Goal: Information Seeking & Learning: Check status

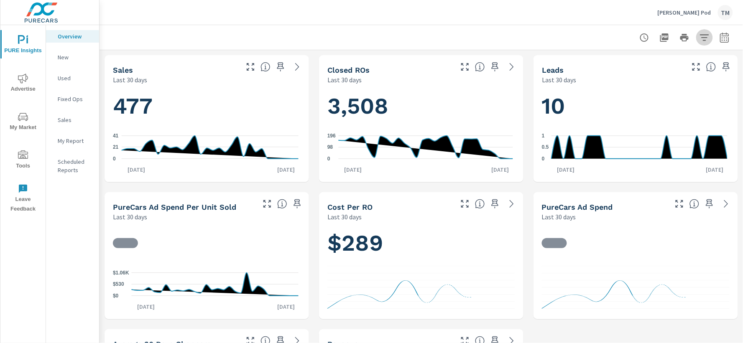
click at [700, 36] on icon "button" at bounding box center [705, 38] width 10 height 10
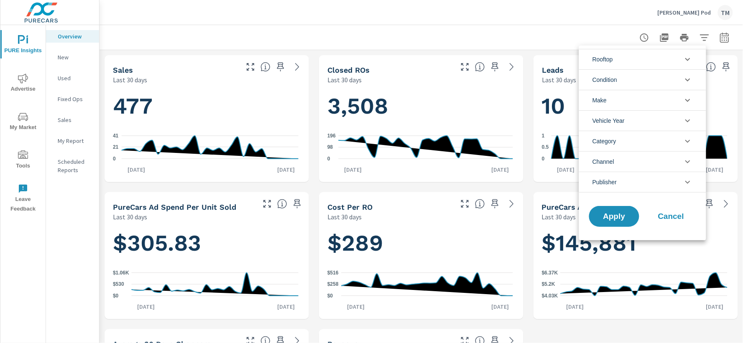
click at [657, 57] on li "Rooftop" at bounding box center [642, 59] width 127 height 20
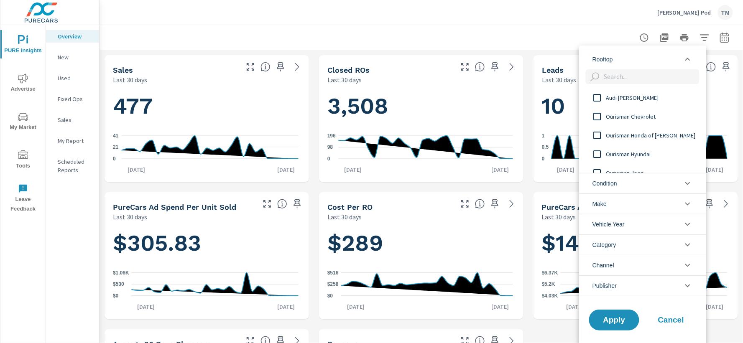
scroll to position [46, 0]
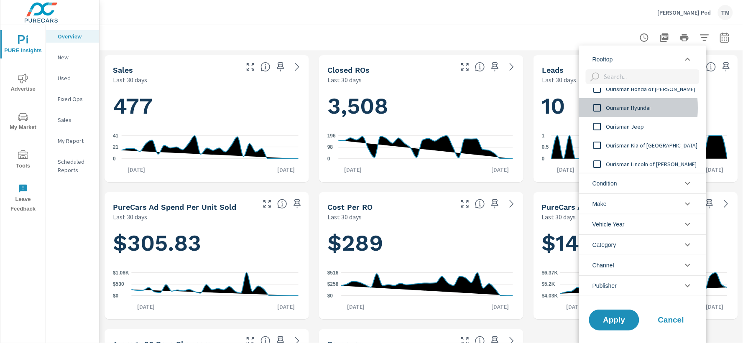
click at [596, 108] on input "filter options" at bounding box center [598, 108] width 18 height 18
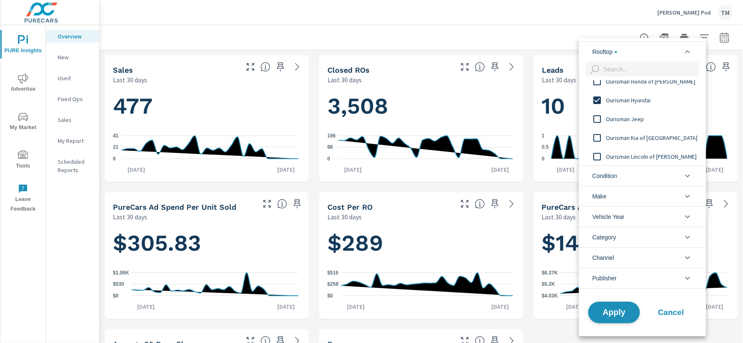
click at [618, 313] on span "Apply" at bounding box center [614, 313] width 34 height 8
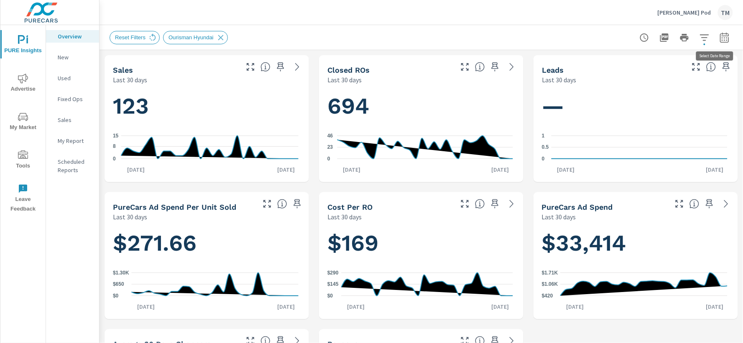
click at [720, 41] on icon "button" at bounding box center [725, 38] width 10 height 10
select select "Last 30 days"
click at [720, 35] on icon "button" at bounding box center [724, 37] width 9 height 10
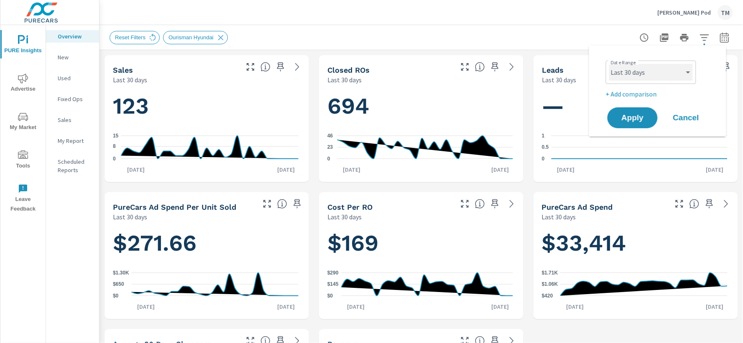
click at [661, 74] on select "Custom [DATE] Last week Last 7 days Last 14 days Last 30 days Last 45 days Last…" at bounding box center [651, 72] width 84 height 17
click at [609, 64] on select "Custom [DATE] Last week Last 7 days Last 14 days Last 30 days Last 45 days Last…" at bounding box center [651, 72] width 84 height 17
select select "custom"
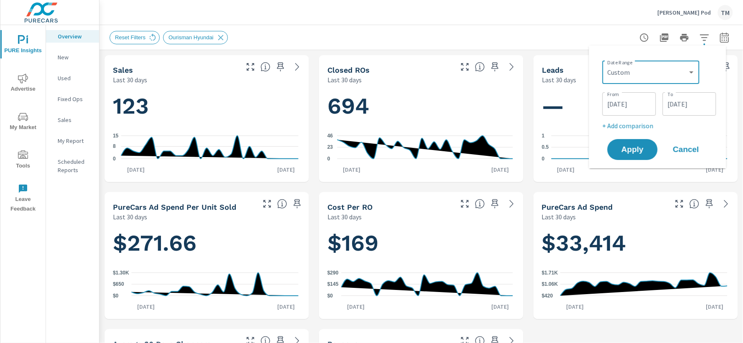
click at [640, 106] on input "[DATE]" at bounding box center [629, 104] width 47 height 17
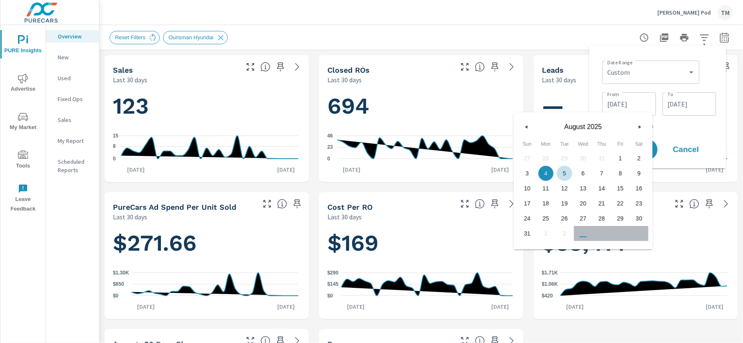
click at [526, 125] on icon "button" at bounding box center [526, 126] width 4 height 3
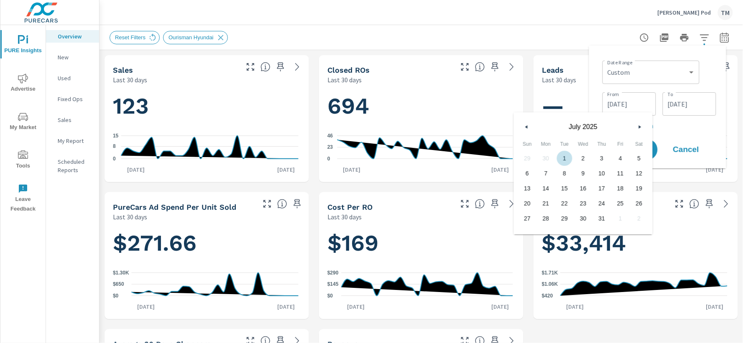
click at [563, 161] on span "1" at bounding box center [564, 158] width 19 height 11
type input "[DATE]"
click at [696, 103] on input "[DATE]" at bounding box center [689, 104] width 47 height 17
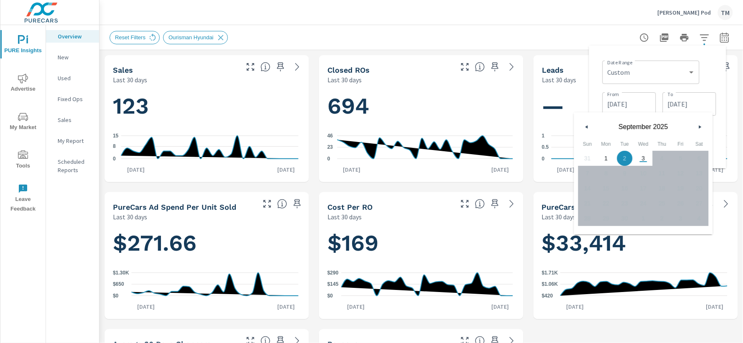
click at [585, 125] on icon "button" at bounding box center [586, 126] width 4 height 3
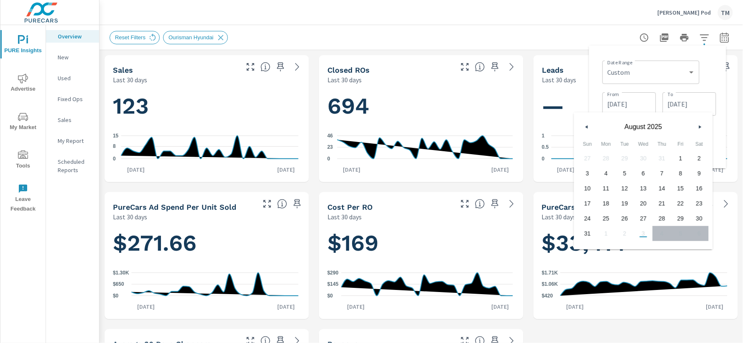
click at [585, 125] on icon "button" at bounding box center [586, 126] width 4 height 3
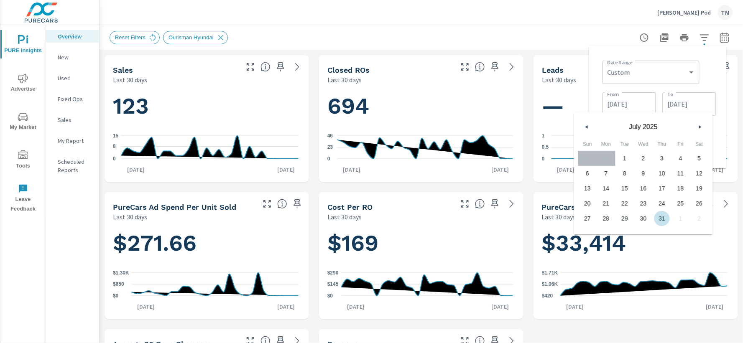
click at [658, 223] on span "31" at bounding box center [662, 218] width 19 height 11
type input "[DATE]"
click at [728, 104] on div "— 0 0.5 [DATE] [DATE] 2nd" at bounding box center [636, 133] width 198 height 91
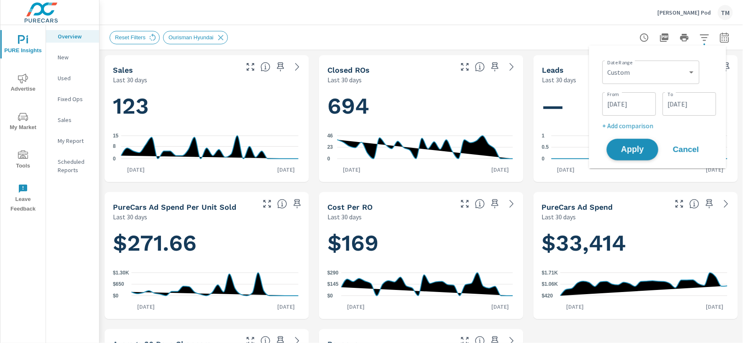
click at [633, 151] on span "Apply" at bounding box center [633, 150] width 34 height 8
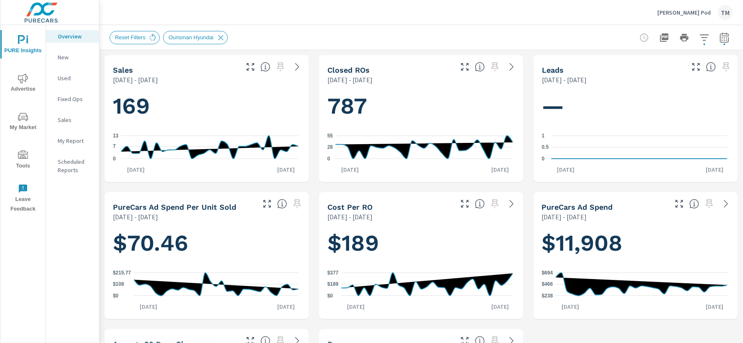
click at [23, 78] on icon "nav menu" at bounding box center [23, 79] width 10 height 10
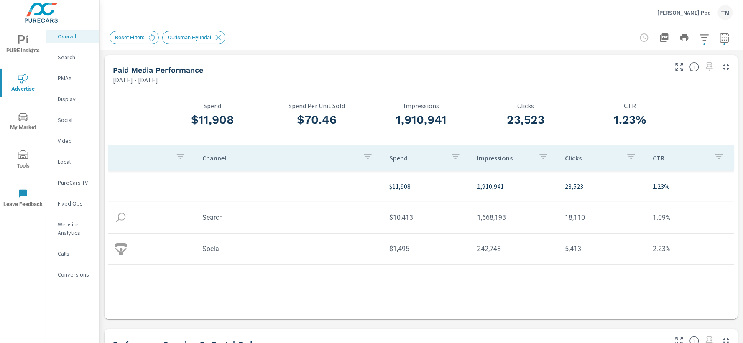
click at [701, 42] on icon "button" at bounding box center [705, 38] width 10 height 10
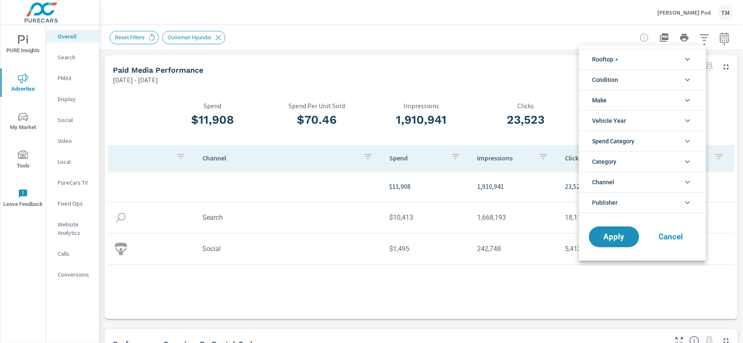
scroll to position [75, 0]
click at [686, 61] on icon "filter options" at bounding box center [688, 59] width 10 height 10
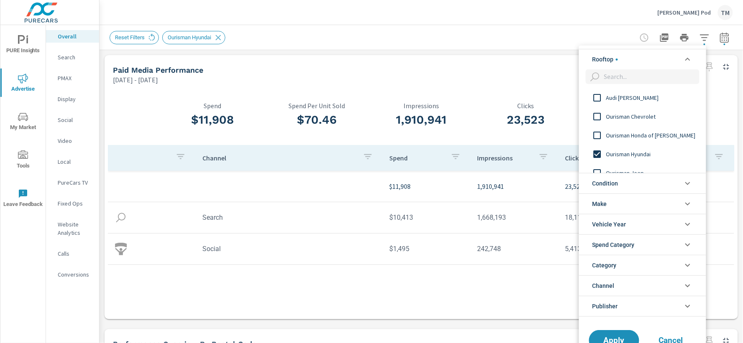
scroll to position [0, 0]
click at [509, 44] on div at bounding box center [371, 171] width 743 height 343
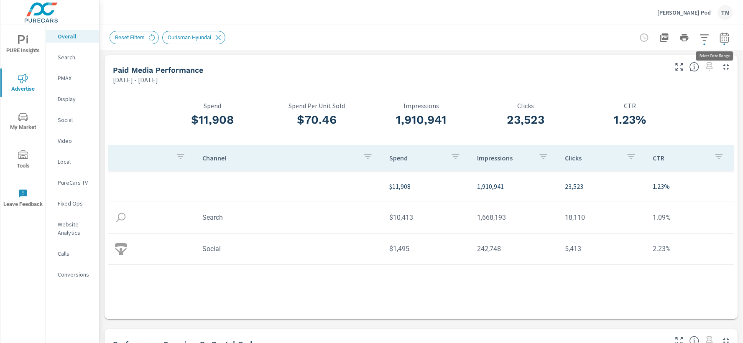
click at [720, 39] on icon "button" at bounding box center [725, 38] width 10 height 10
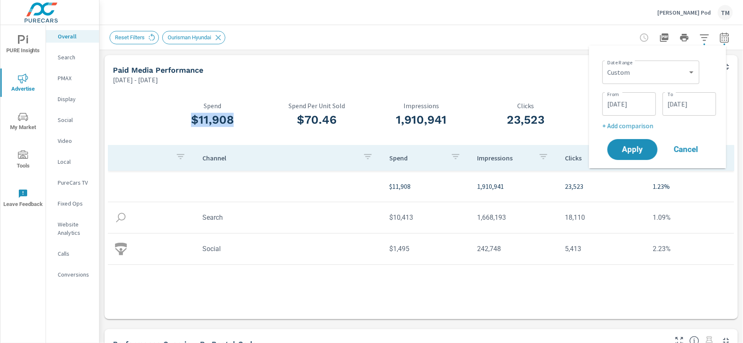
drag, startPoint x: 192, startPoint y: 118, endPoint x: 253, endPoint y: 117, distance: 60.7
click at [253, 117] on h3 "$11,908" at bounding box center [212, 120] width 105 height 14
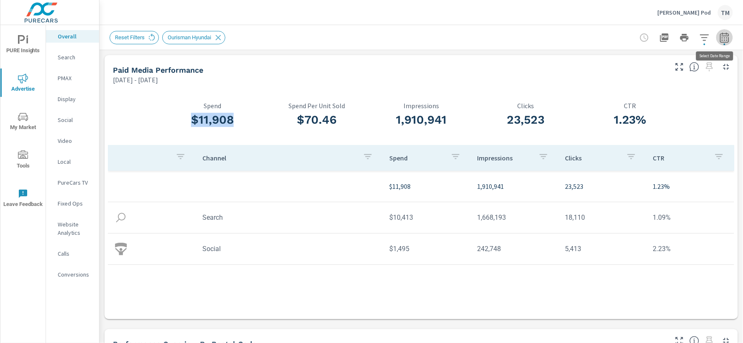
click at [720, 37] on icon "button" at bounding box center [724, 37] width 9 height 10
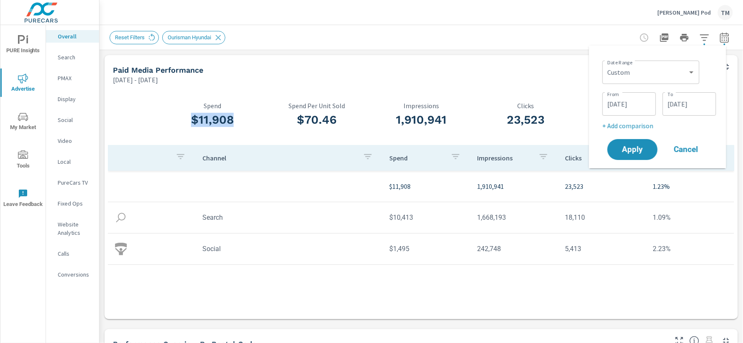
click at [587, 40] on div "Reset Filters Ourisman Hyundai" at bounding box center [363, 37] width 507 height 13
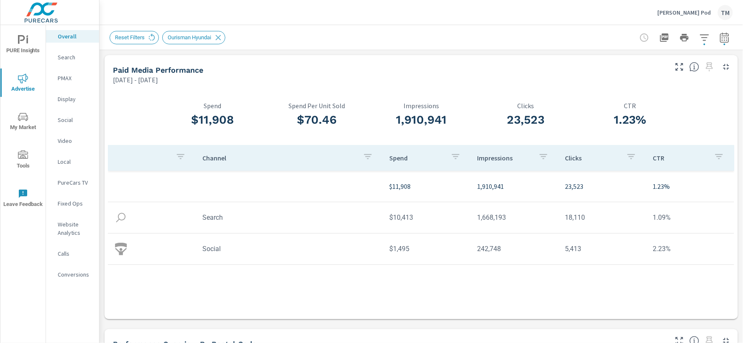
click at [548, 74] on div "Paid Media Performance" at bounding box center [389, 70] width 553 height 10
click at [720, 42] on icon "button" at bounding box center [724, 37] width 9 height 10
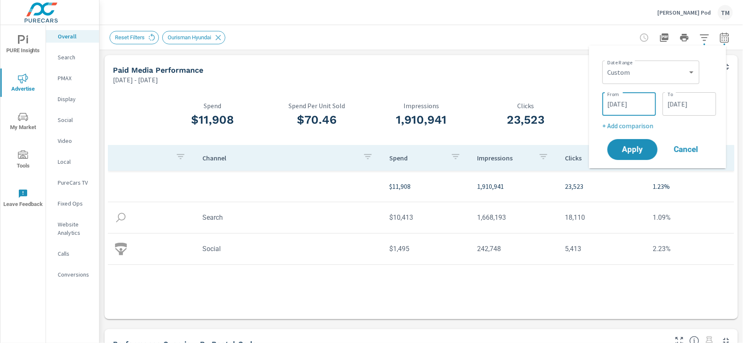
click at [645, 99] on input "[DATE]" at bounding box center [629, 104] width 47 height 17
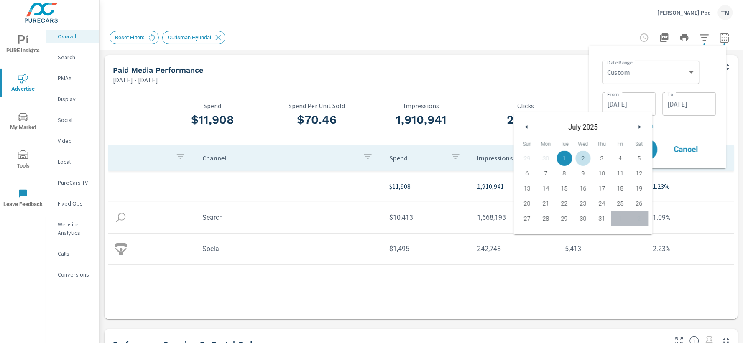
click at [646, 127] on div "[DATE]" at bounding box center [583, 125] width 139 height 25
click at [641, 128] on icon "button" at bounding box center [641, 126] width 4 height 3
click at [642, 126] on icon "button" at bounding box center [641, 126] width 4 height 3
click at [689, 76] on select "Custom [DATE] Last week Last 7 days Last 14 days Last 30 days Last 45 days Last…" at bounding box center [651, 72] width 90 height 17
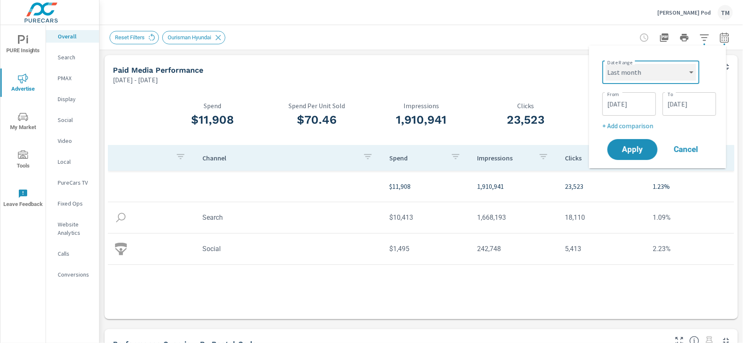
click at [606, 64] on select "Custom [DATE] Last week Last 7 days Last 14 days Last 30 days Last 45 days Last…" at bounding box center [651, 72] width 90 height 17
select select "Last month"
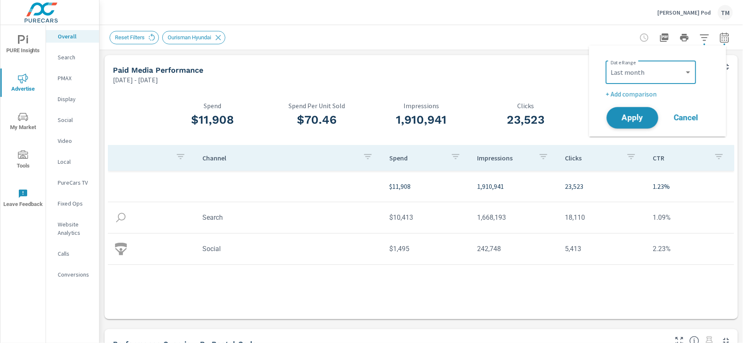
click at [634, 114] on span "Apply" at bounding box center [633, 118] width 34 height 8
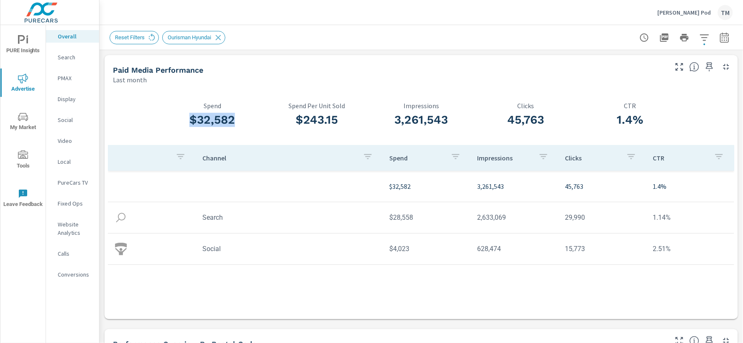
drag, startPoint x: 180, startPoint y: 116, endPoint x: 240, endPoint y: 125, distance: 60.6
click at [239, 126] on h3 "$32,582" at bounding box center [212, 120] width 105 height 14
click at [633, 102] on p "CTR" at bounding box center [630, 106] width 105 height 8
drag, startPoint x: 196, startPoint y: 119, endPoint x: 237, endPoint y: 125, distance: 41.9
click at [237, 125] on h3 "$32,582" at bounding box center [212, 120] width 105 height 14
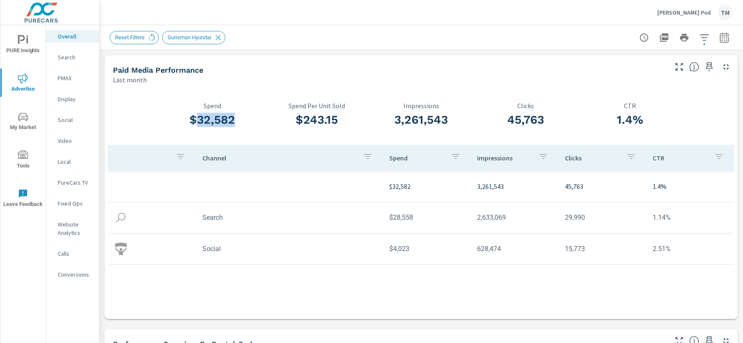
click at [246, 133] on div "$32,582 Spend" at bounding box center [212, 116] width 105 height 57
